Goal: Find specific page/section: Find specific page/section

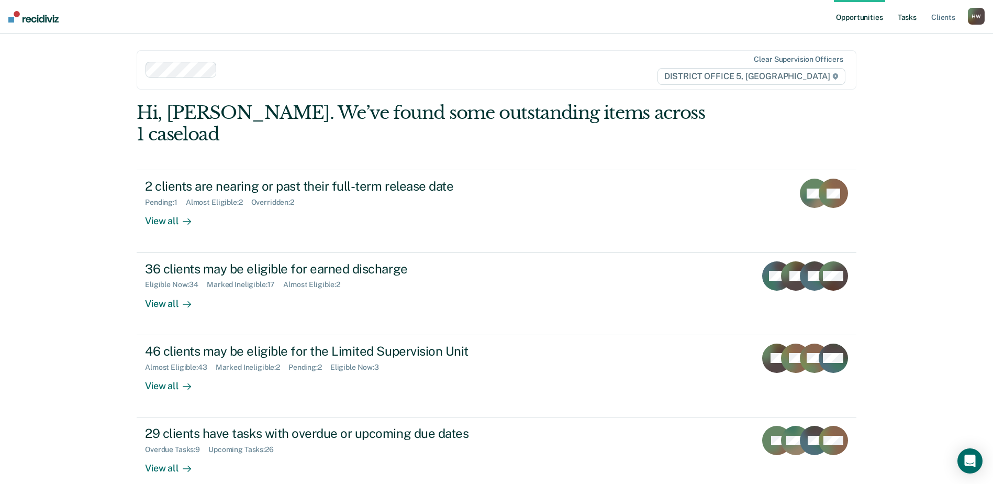
click at [907, 17] on link "Tasks" at bounding box center [906, 16] width 23 height 33
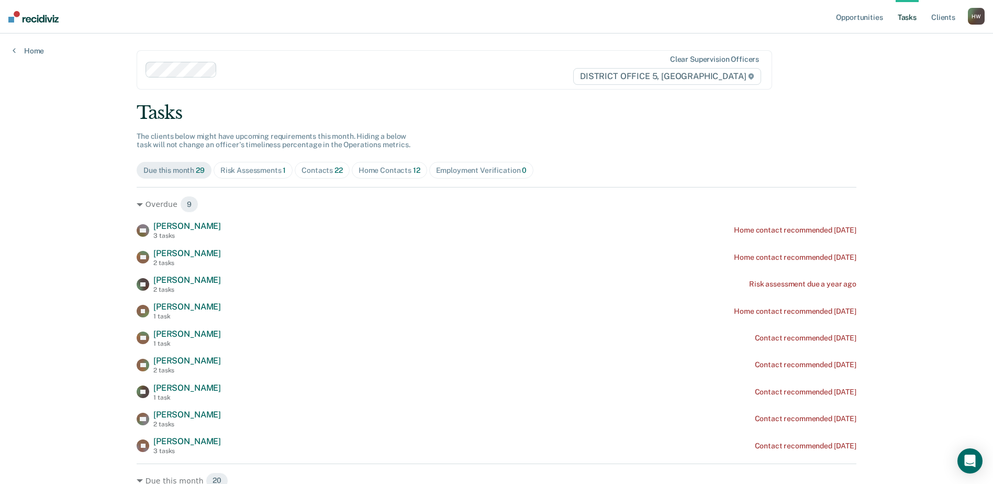
click at [318, 171] on div "Contacts 22" at bounding box center [321, 170] width 41 height 9
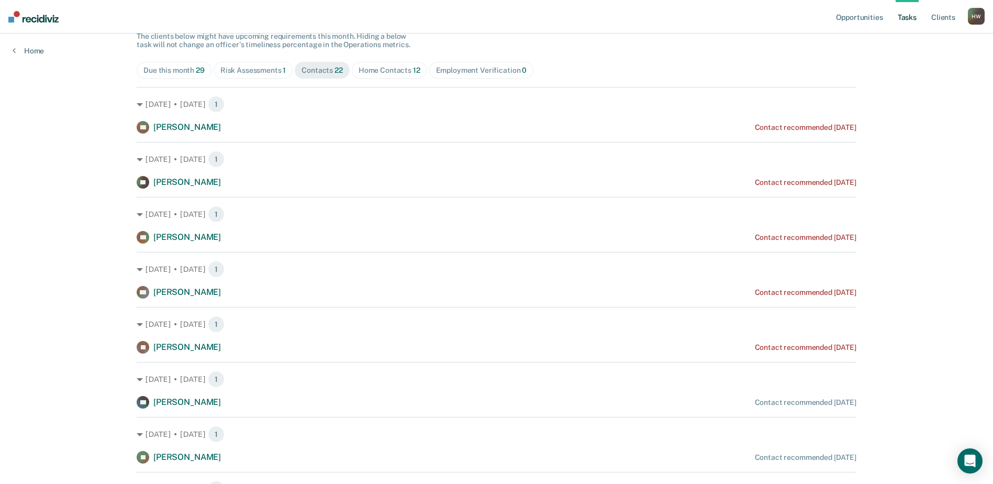
scroll to position [105, 0]
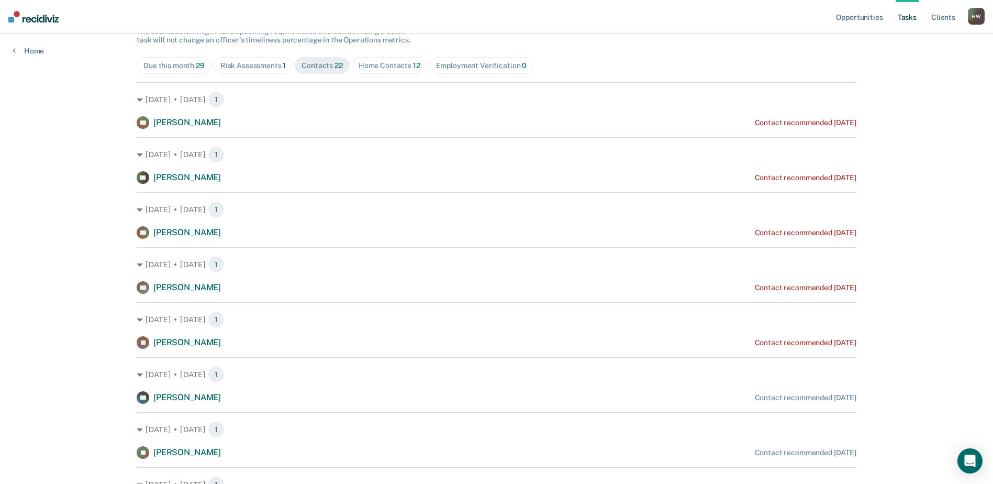
click at [392, 64] on div "Home Contacts 12" at bounding box center [389, 65] width 62 height 9
